Goal: Task Accomplishment & Management: Manage account settings

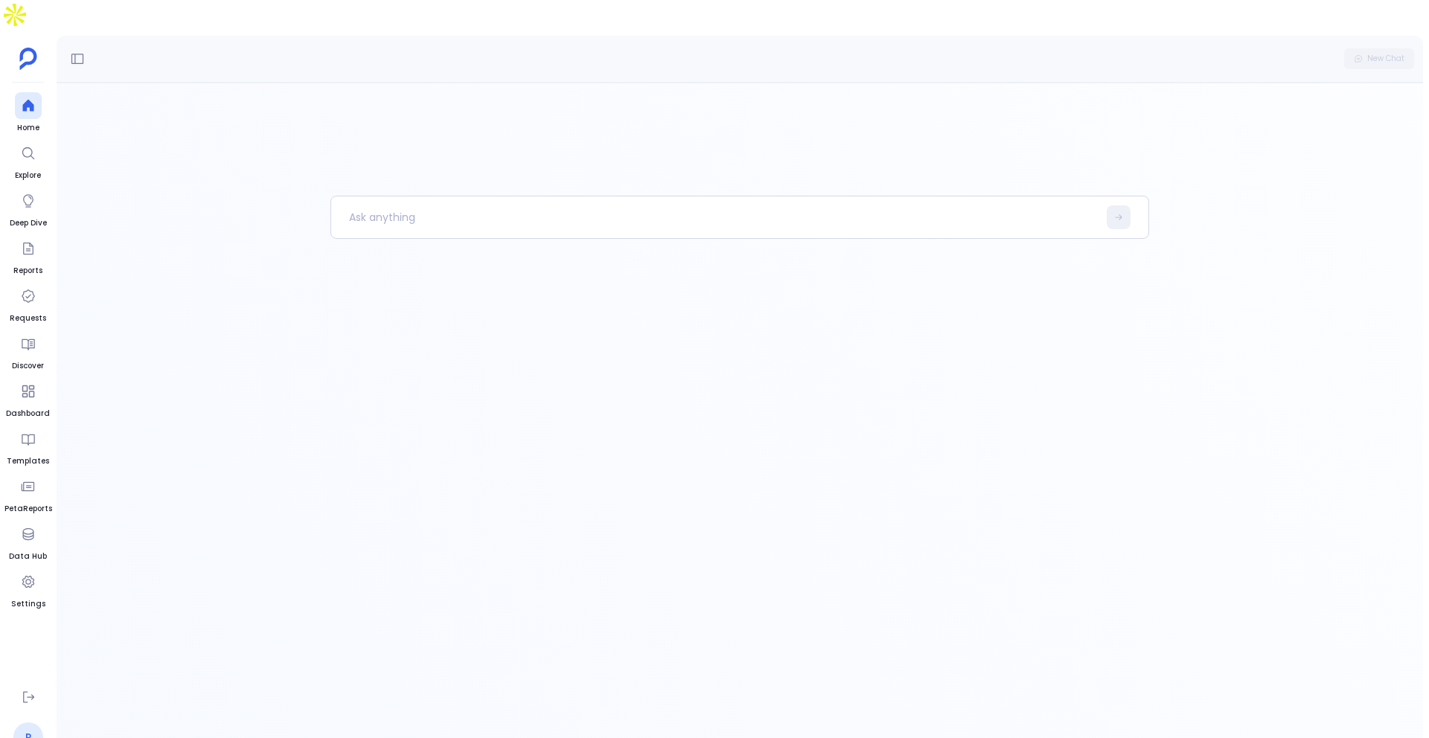
click at [27, 723] on link "P" at bounding box center [28, 738] width 30 height 30
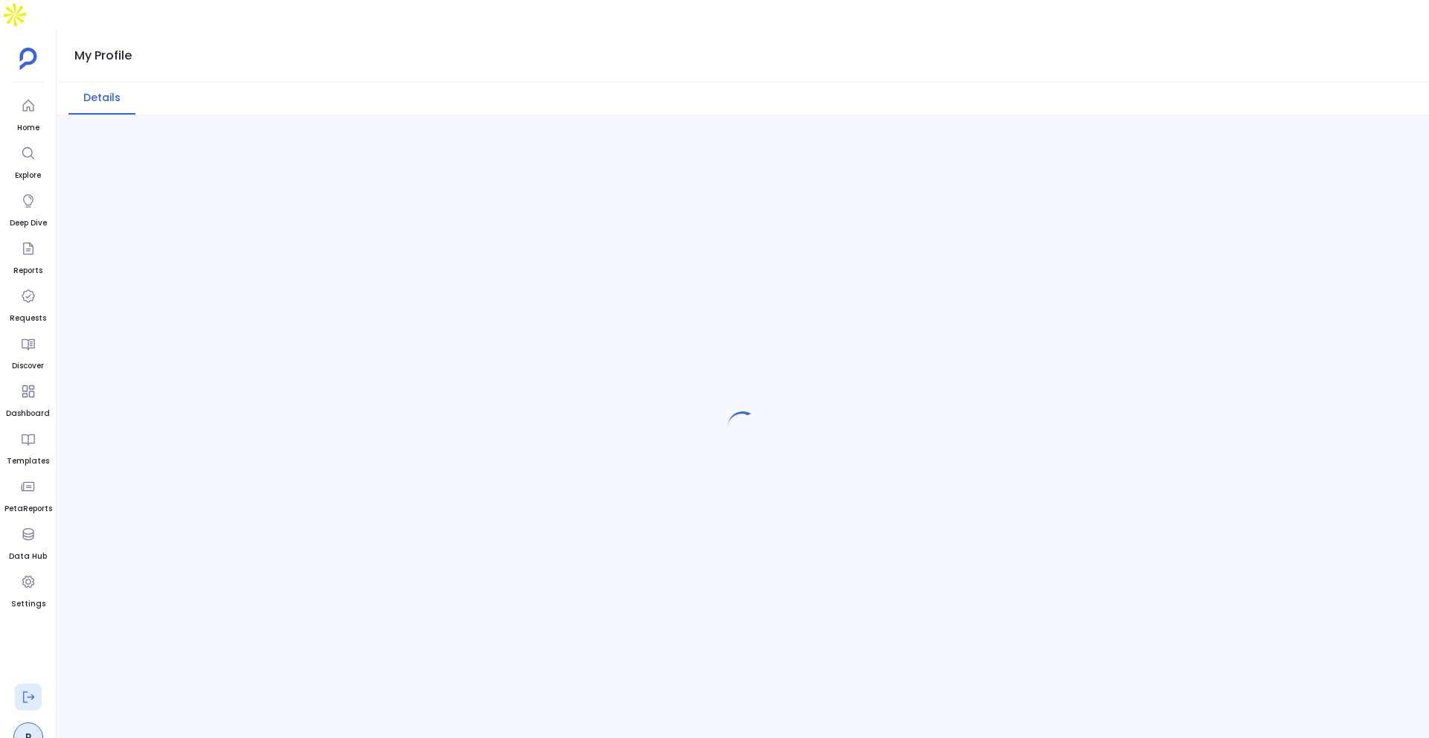
click at [31, 690] on icon at bounding box center [28, 697] width 15 height 15
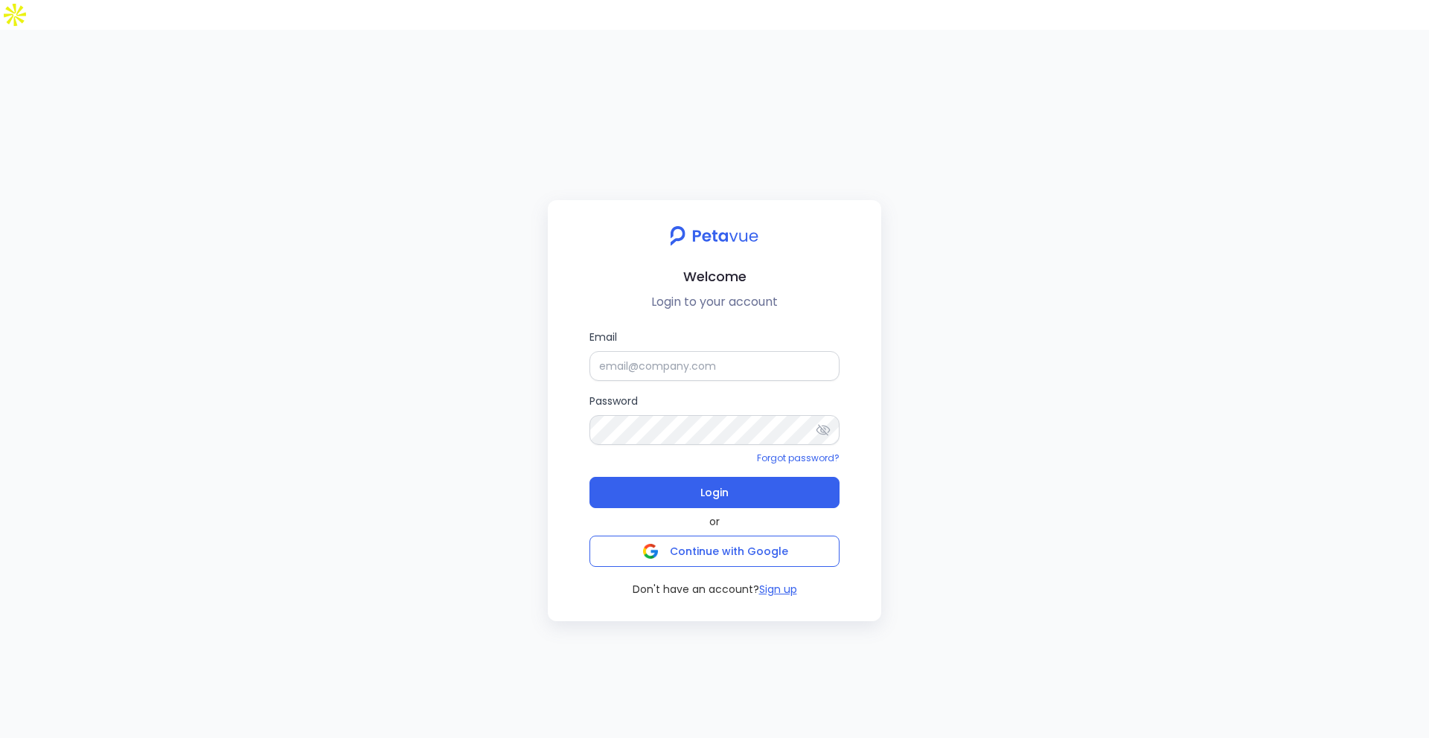
click at [688, 329] on label "Email" at bounding box center [714, 355] width 250 height 52
click at [688, 351] on input "Email" at bounding box center [714, 366] width 250 height 30
click at [685, 351] on input "Email" at bounding box center [714, 366] width 250 height 30
type input "[PERSON_NAME][EMAIL_ADDRESS][PERSON_NAME][DOMAIN_NAME]"
click at [744, 443] on form "Email [PERSON_NAME][EMAIL_ADDRESS][PERSON_NAME][DOMAIN_NAME] Password Forgot pa…" at bounding box center [714, 418] width 250 height 179
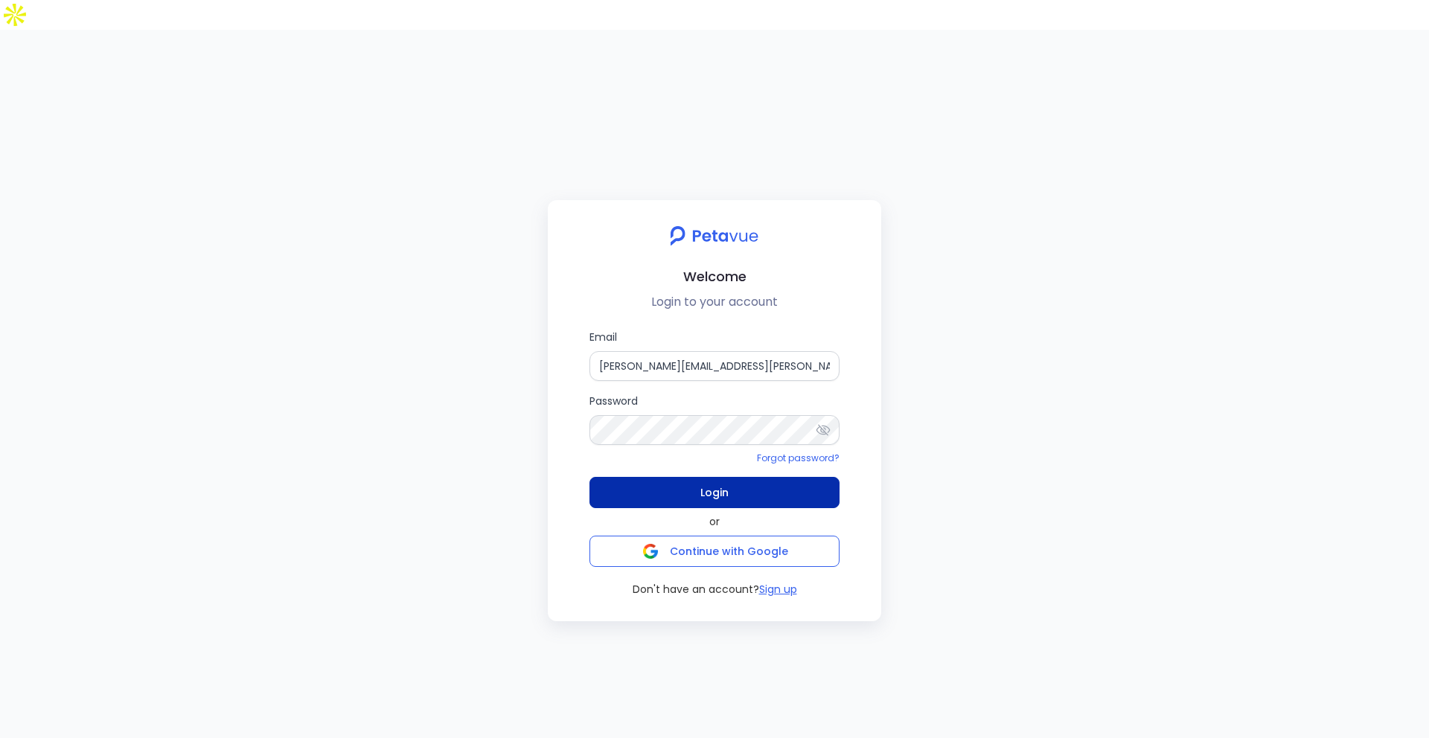
click at [744, 477] on button "Login" at bounding box center [714, 492] width 250 height 31
click at [732, 477] on button "Login" at bounding box center [714, 492] width 250 height 31
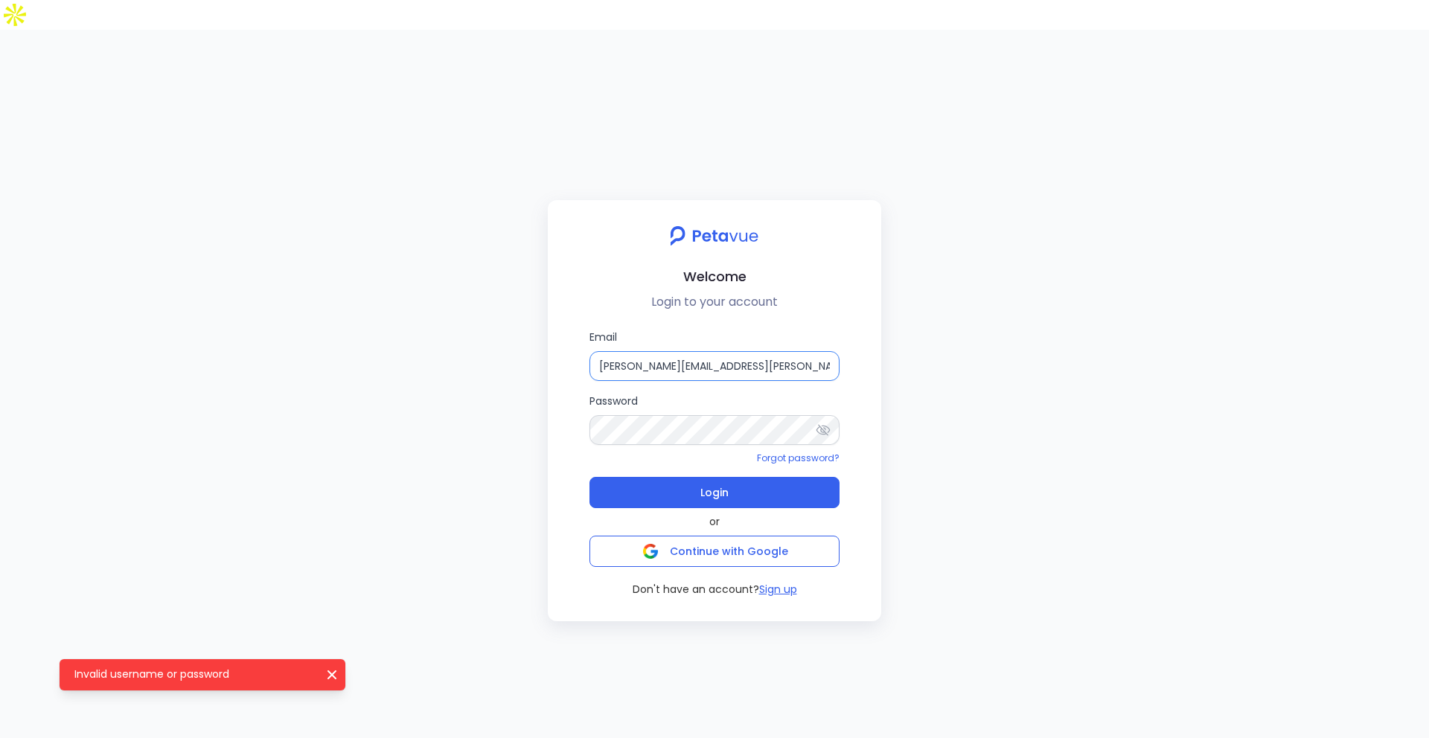
click at [763, 351] on input "[PERSON_NAME][EMAIL_ADDRESS][PERSON_NAME][DOMAIN_NAME]" at bounding box center [714, 366] width 250 height 30
click at [764, 351] on input "[PERSON_NAME][EMAIL_ADDRESS][PERSON_NAME][DOMAIN_NAME]" at bounding box center [714, 366] width 250 height 30
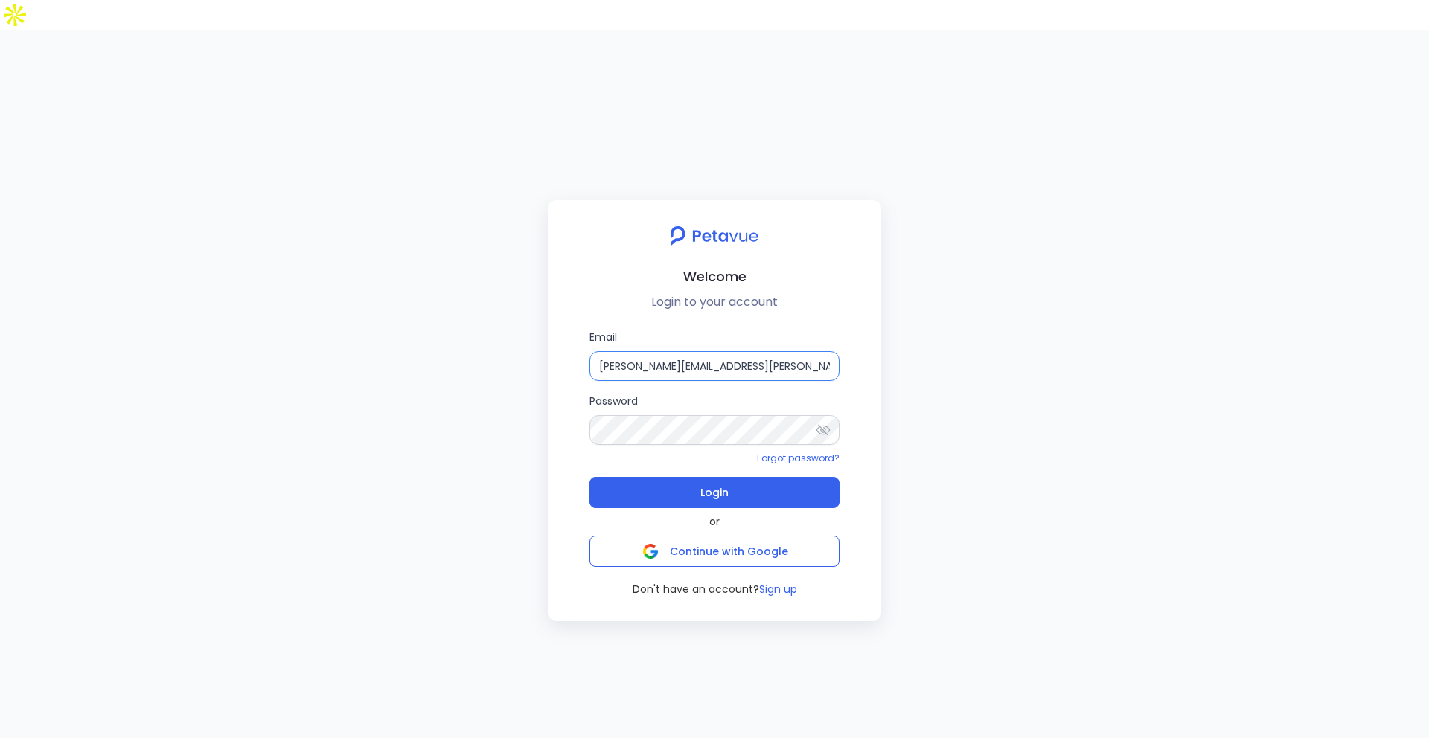
click at [764, 351] on input "[PERSON_NAME][EMAIL_ADDRESS][PERSON_NAME][DOMAIN_NAME]" at bounding box center [714, 366] width 250 height 30
type input "[PERSON_NAME][EMAIL_ADDRESS][PERSON_NAME][DOMAIN_NAME]"
click at [840, 400] on div "Email [PERSON_NAME][EMAIL_ADDRESS][PERSON_NAME][DOMAIN_NAME] Password Forgot pa…" at bounding box center [715, 463] width 310 height 269
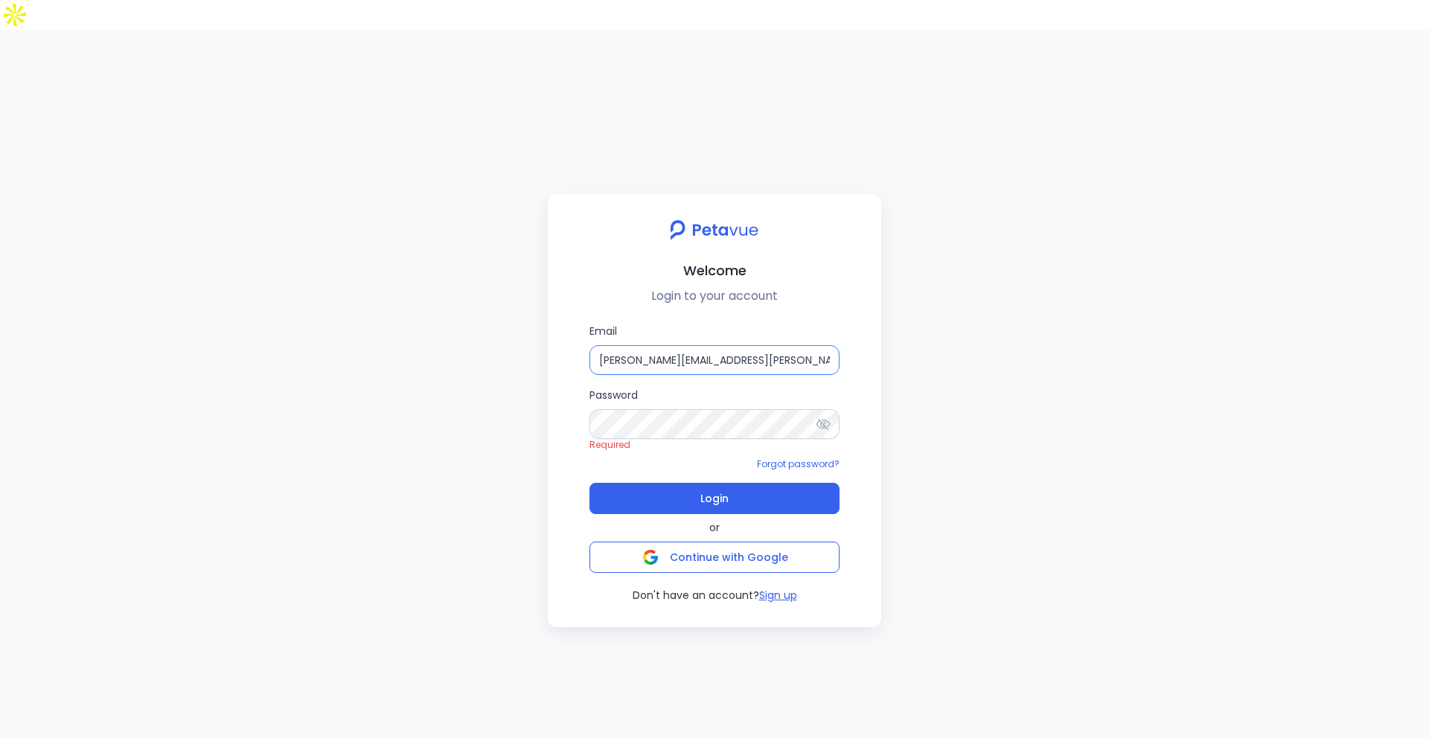
click at [745, 345] on input "[PERSON_NAME][EMAIL_ADDRESS][PERSON_NAME][DOMAIN_NAME]" at bounding box center [714, 360] width 250 height 30
type input "[PERSON_NAME][EMAIL_ADDRESS][PERSON_NAME][DOMAIN_NAME]"
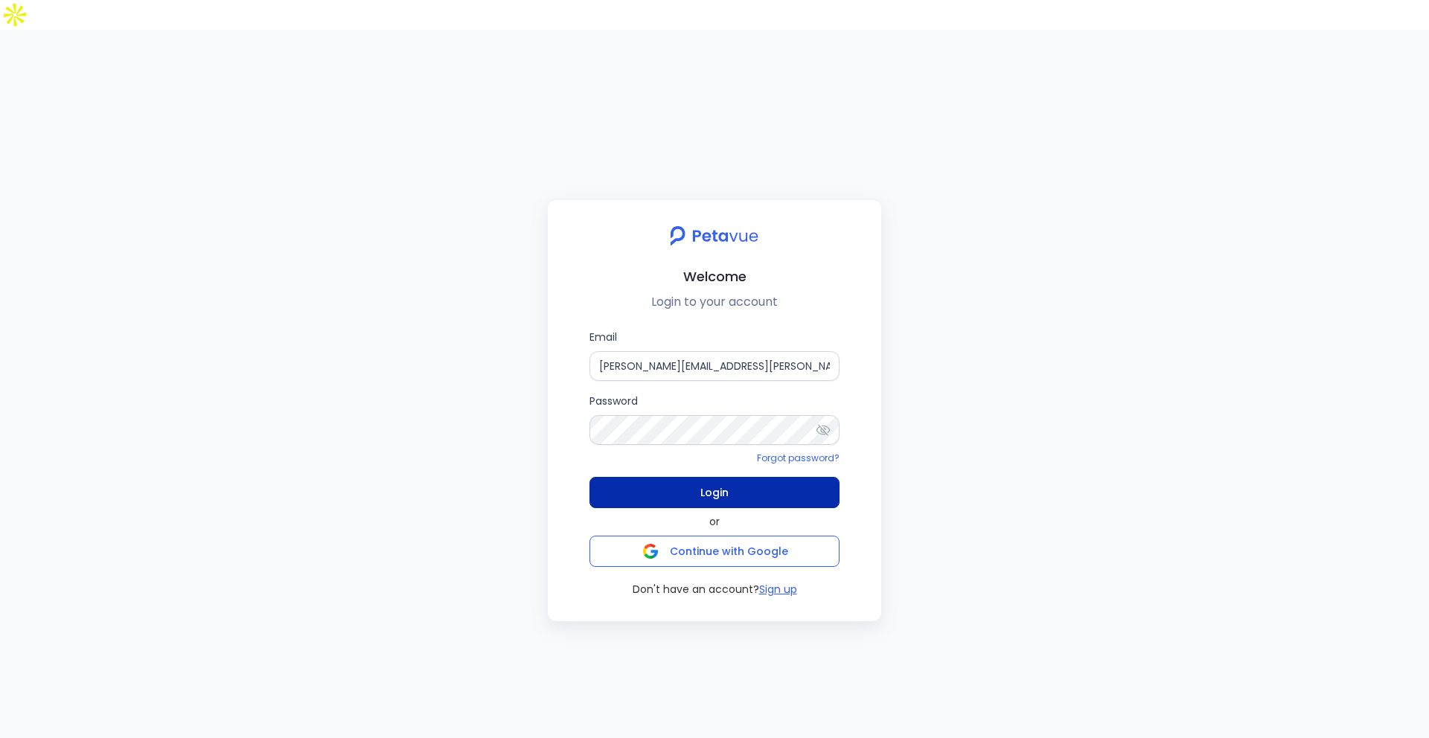
click at [755, 477] on button "Login" at bounding box center [714, 492] width 250 height 31
click at [709, 357] on form "Email [PERSON_NAME][EMAIL_ADDRESS][PERSON_NAME][DOMAIN_NAME] Password Forgot pa…" at bounding box center [714, 418] width 250 height 179
click at [709, 355] on form "Email [PERSON_NAME][EMAIL_ADDRESS][PERSON_NAME][DOMAIN_NAME] Password Forgot pa…" at bounding box center [714, 418] width 250 height 179
click at [715, 351] on input "[PERSON_NAME][EMAIL_ADDRESS][PERSON_NAME][DOMAIN_NAME]" at bounding box center [714, 366] width 250 height 30
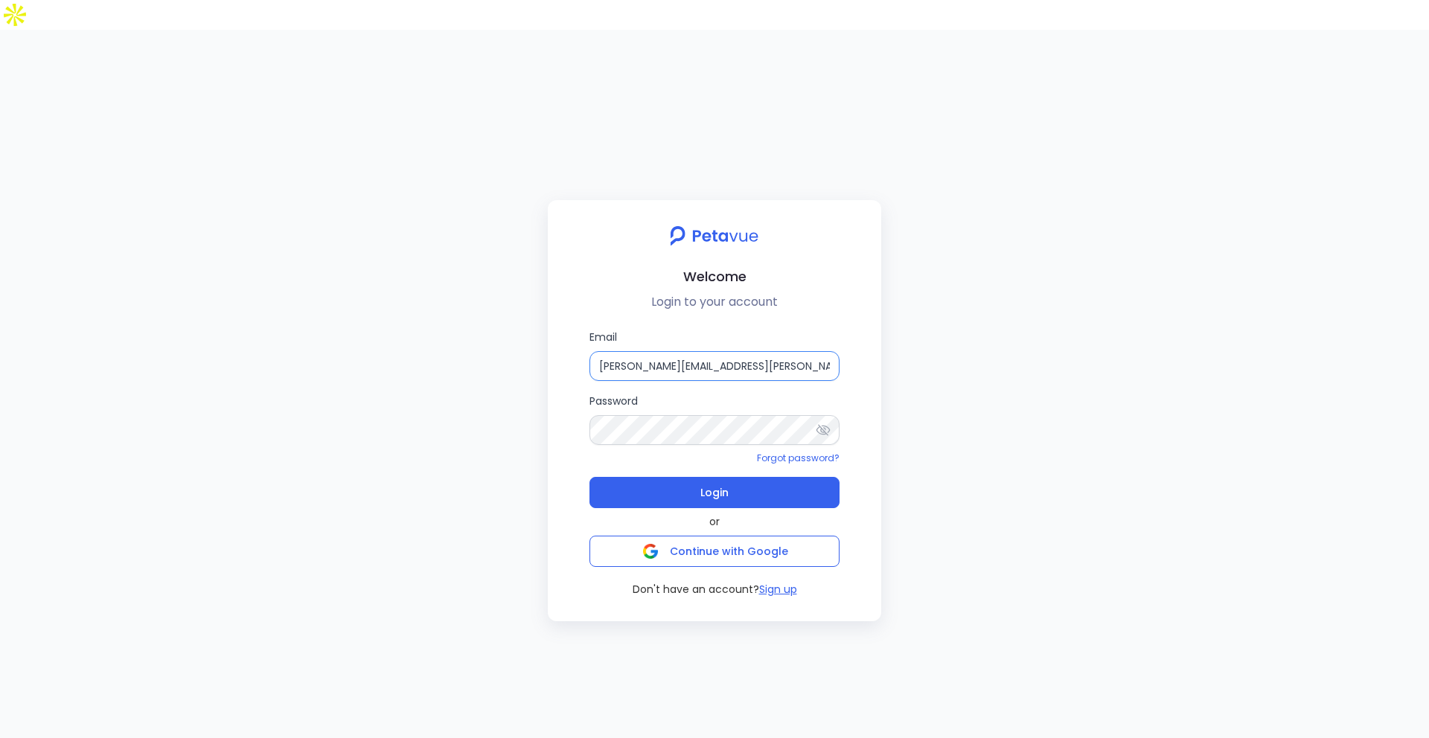
click at [715, 351] on input "[PERSON_NAME][EMAIL_ADDRESS][PERSON_NAME][DOMAIN_NAME]" at bounding box center [714, 366] width 250 height 30
type input "[PERSON_NAME][EMAIL_ADDRESS][PERSON_NAME][DOMAIN_NAME]"
click at [784, 477] on button "Login" at bounding box center [714, 492] width 250 height 31
